Goal: Find specific page/section: Find specific page/section

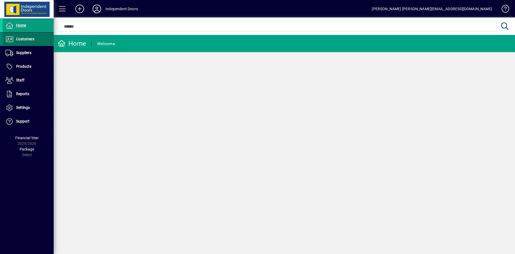
click at [20, 38] on span "Customers" at bounding box center [25, 39] width 18 height 4
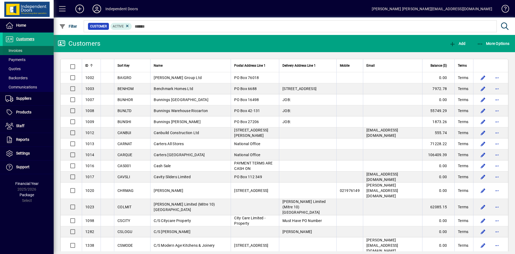
click at [17, 49] on span "Invoices" at bounding box center [13, 50] width 17 height 4
